Goal: Information Seeking & Learning: Find specific page/section

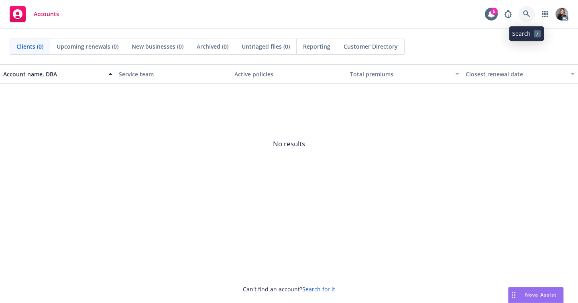
click at [524, 11] on icon at bounding box center [526, 13] width 7 height 7
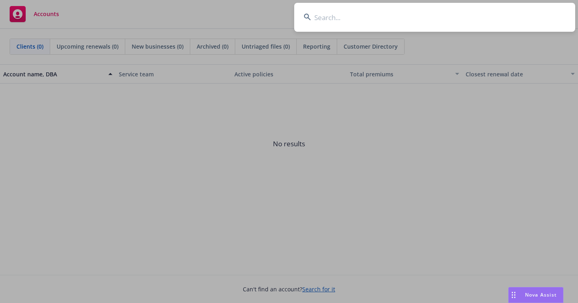
type input "k"
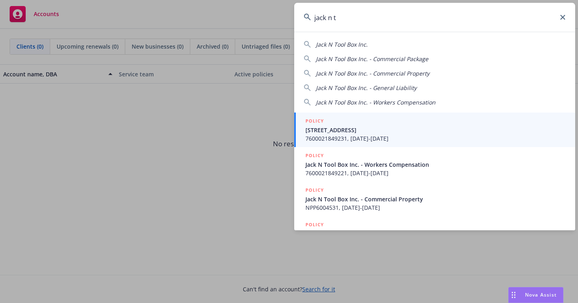
click at [336, 45] on span "Jack N Tool Box Inc." at bounding box center [342, 45] width 52 height 8
type input "Jack N Tool Box Inc."
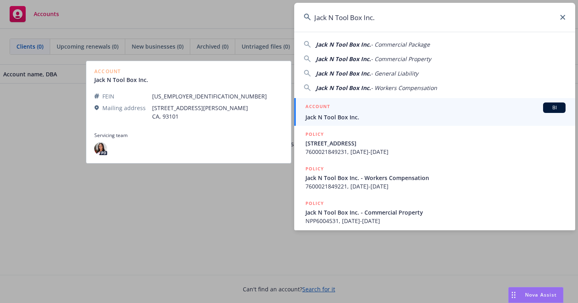
click at [357, 111] on div "ACCOUNT BI" at bounding box center [436, 107] width 260 height 10
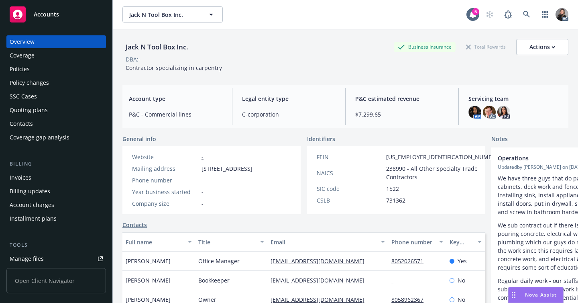
click at [31, 67] on div "Policies" at bounding box center [56, 69] width 93 height 13
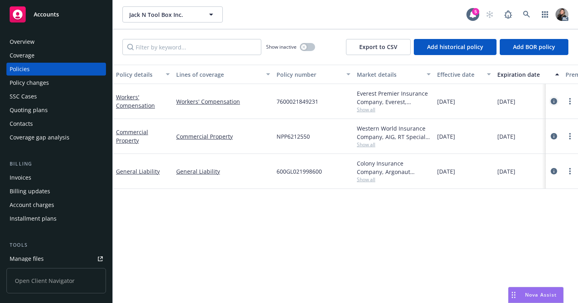
click at [553, 100] on icon "circleInformation" at bounding box center [554, 101] width 6 height 6
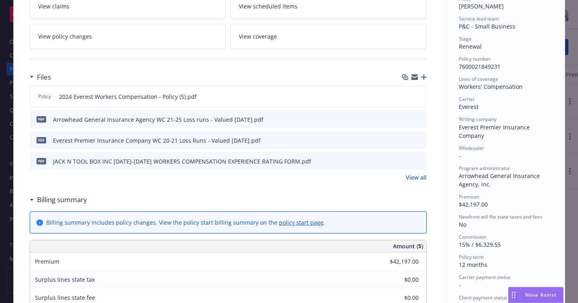
scroll to position [152, 0]
